Goal: Information Seeking & Learning: Understand process/instructions

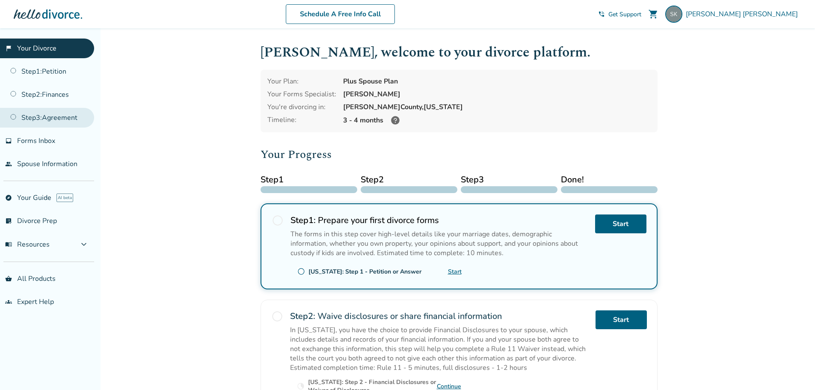
click at [39, 119] on link "Step 3 : Agreement" at bounding box center [47, 118] width 94 height 20
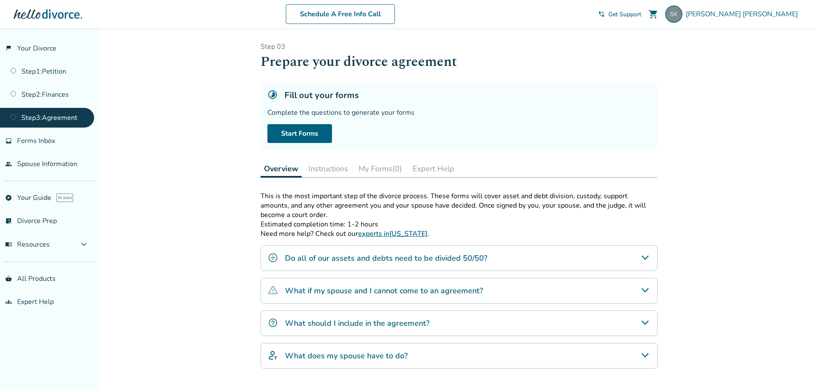
click at [445, 252] on h4 "Do all of our assets and debts need to be divided 50/50?" at bounding box center [386, 257] width 202 height 11
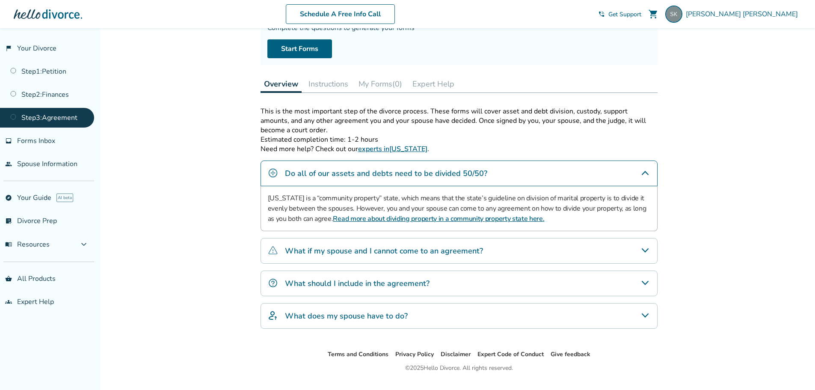
scroll to position [86, 0]
click at [409, 246] on h4 "What if my spouse and I cannot come to an agreement?" at bounding box center [384, 249] width 198 height 11
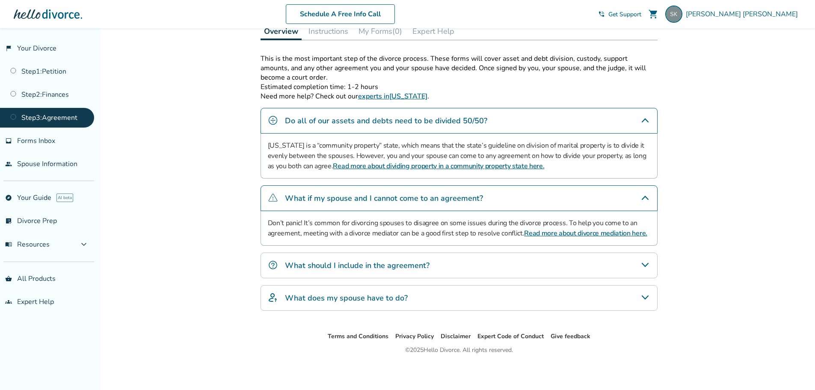
scroll to position [139, 0]
click at [379, 266] on h4 "What should I include in the agreement?" at bounding box center [357, 263] width 145 height 11
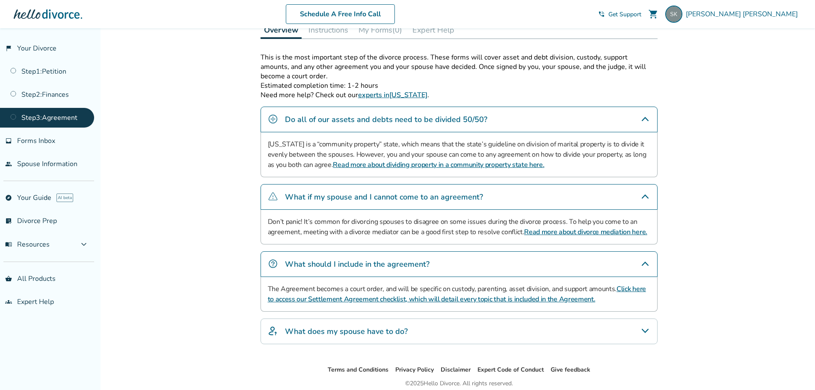
click at [361, 331] on h4 "What does my spouse have to do?" at bounding box center [346, 331] width 123 height 11
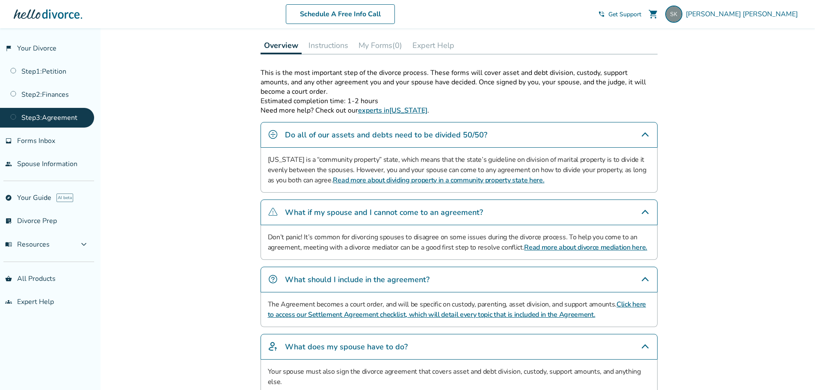
scroll to position [0, 0]
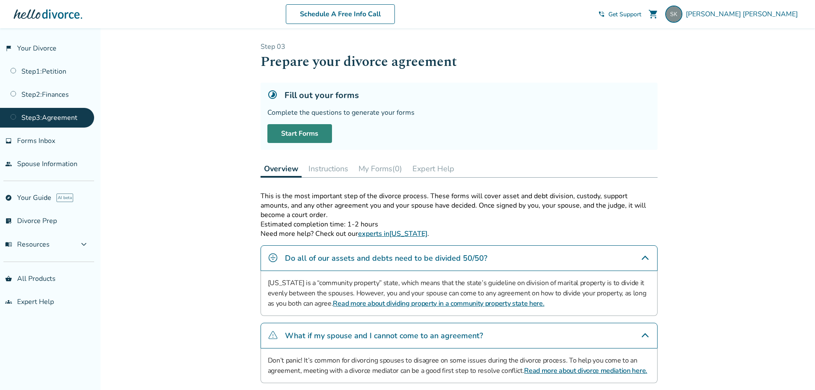
click at [292, 131] on link "Start Forms" at bounding box center [299, 133] width 65 height 19
